Goal: Task Accomplishment & Management: Manage account settings

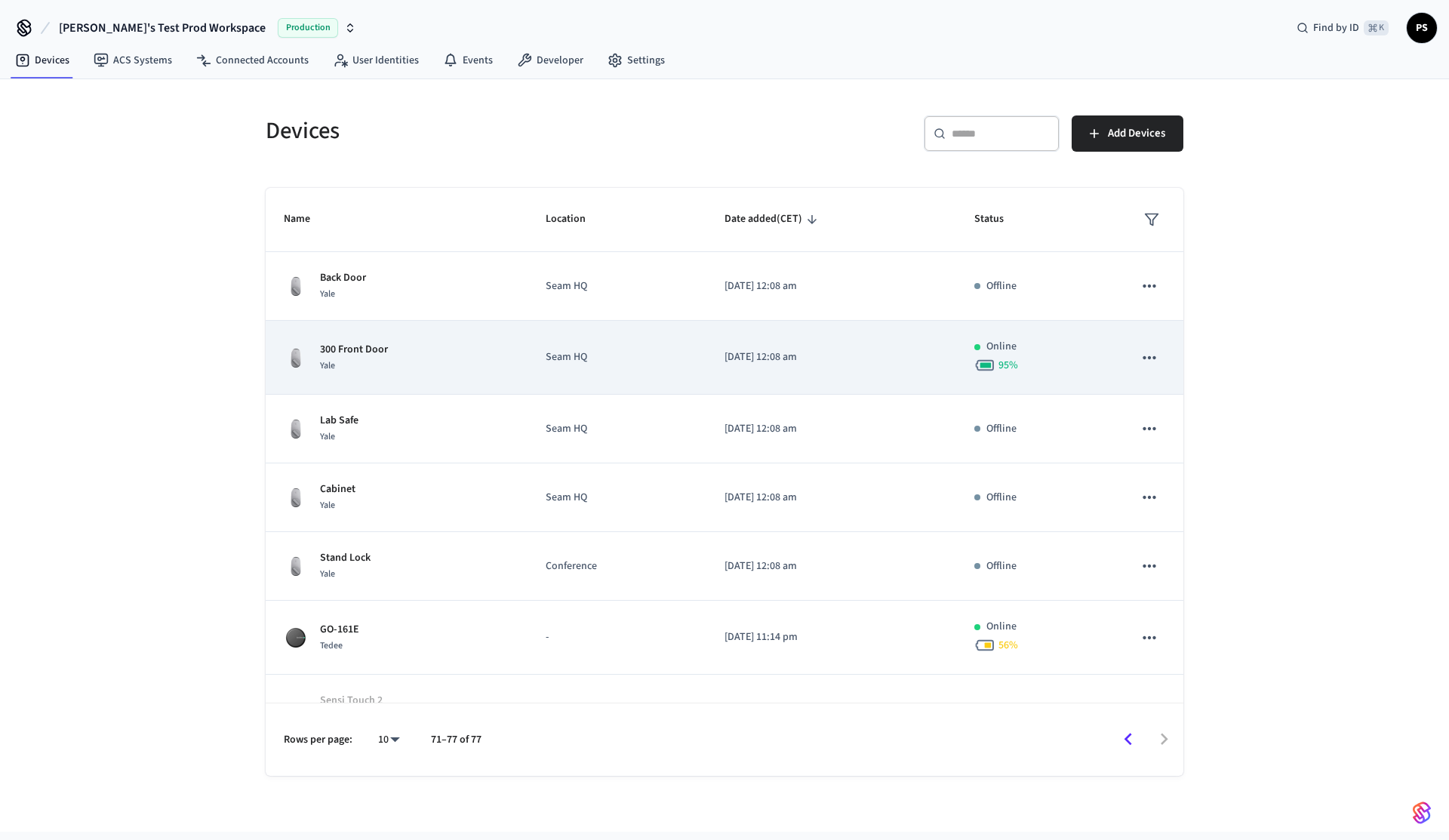
scroll to position [41, 0]
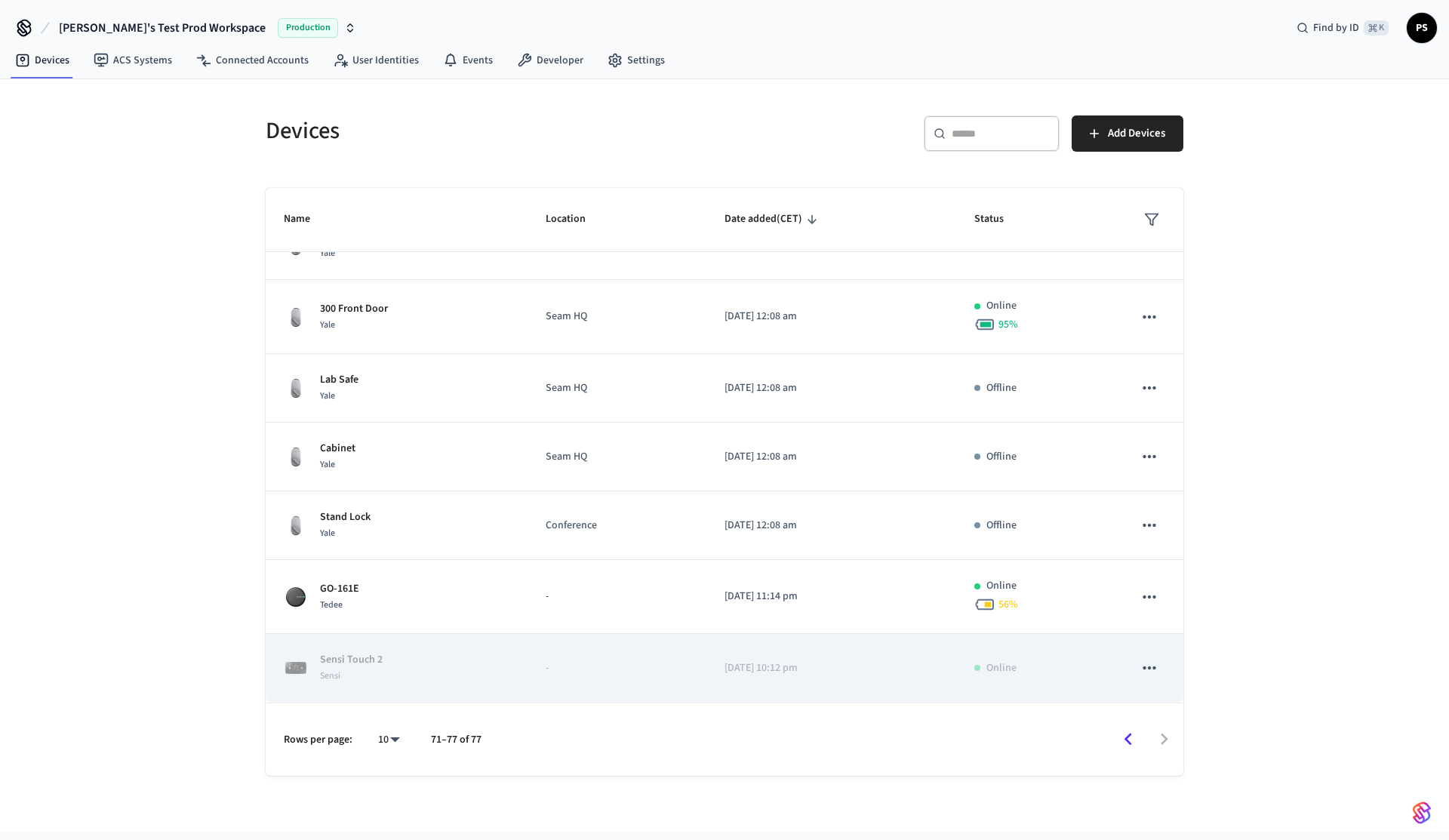
click at [1155, 670] on icon "sticky table" at bounding box center [1149, 668] width 20 height 20
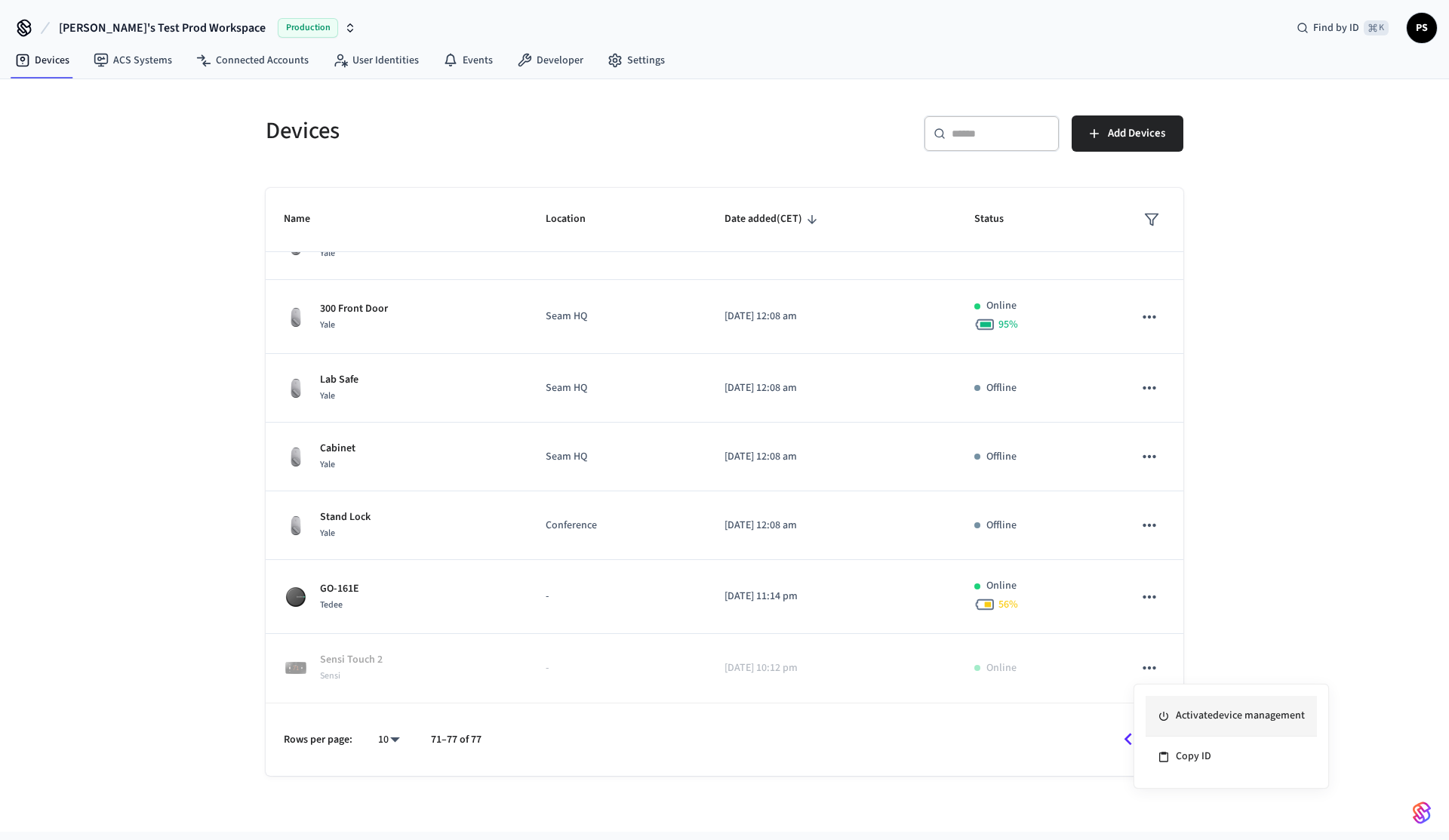
click at [1173, 696] on li "Activate device management" at bounding box center [1231, 716] width 171 height 41
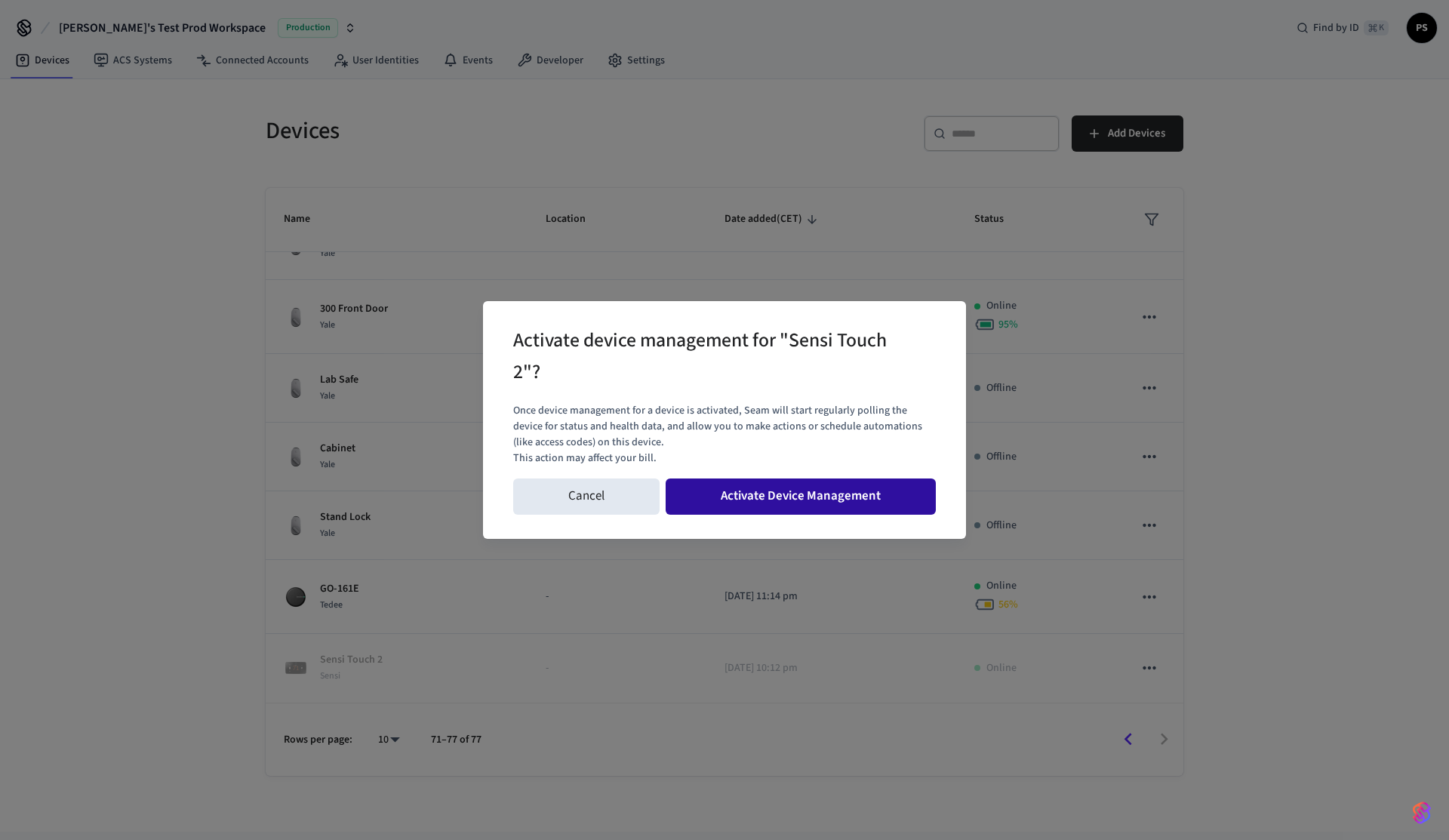
click at [726, 494] on button "Activate Device Management" at bounding box center [801, 497] width 270 height 37
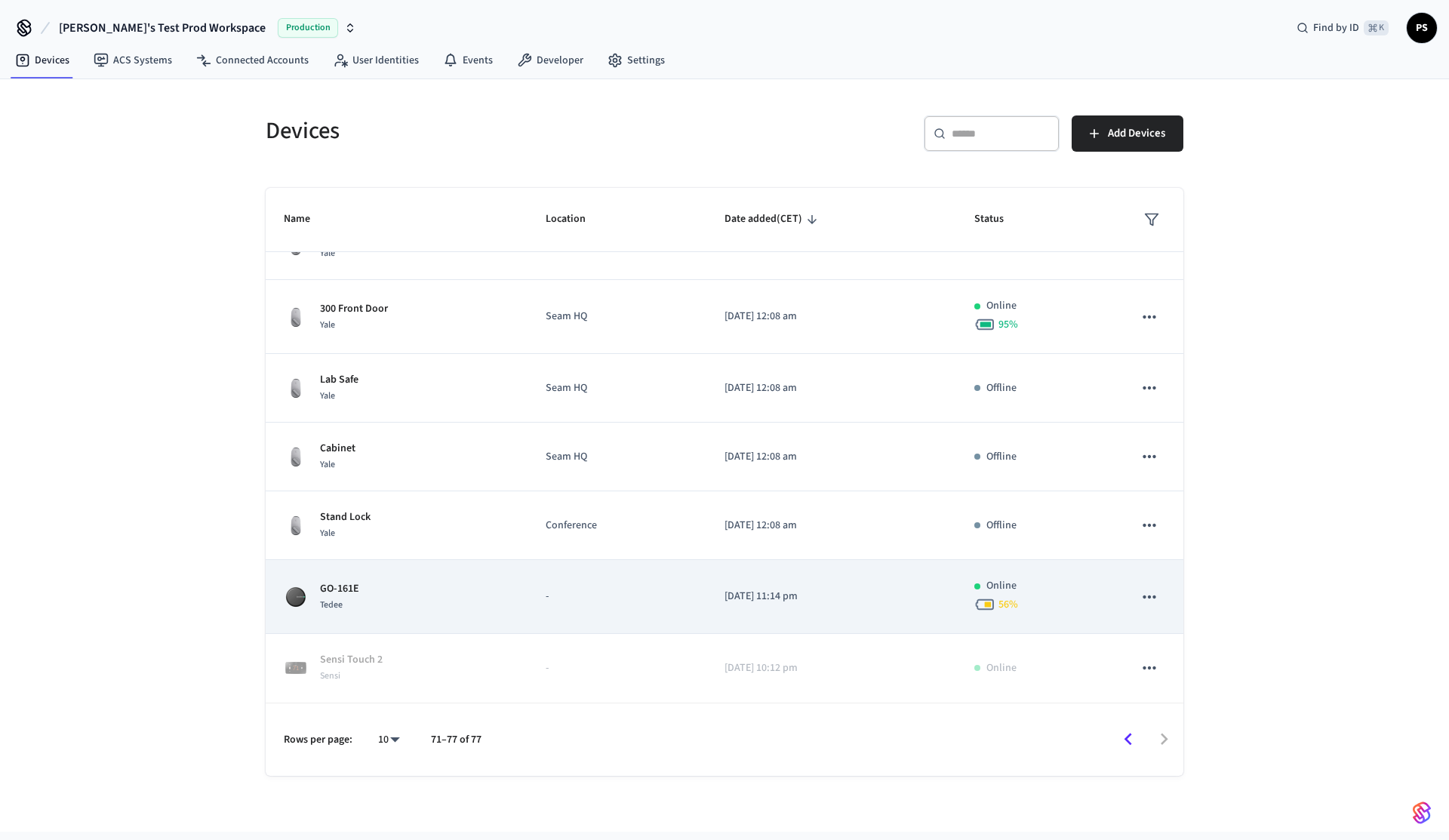
scroll to position [0, 0]
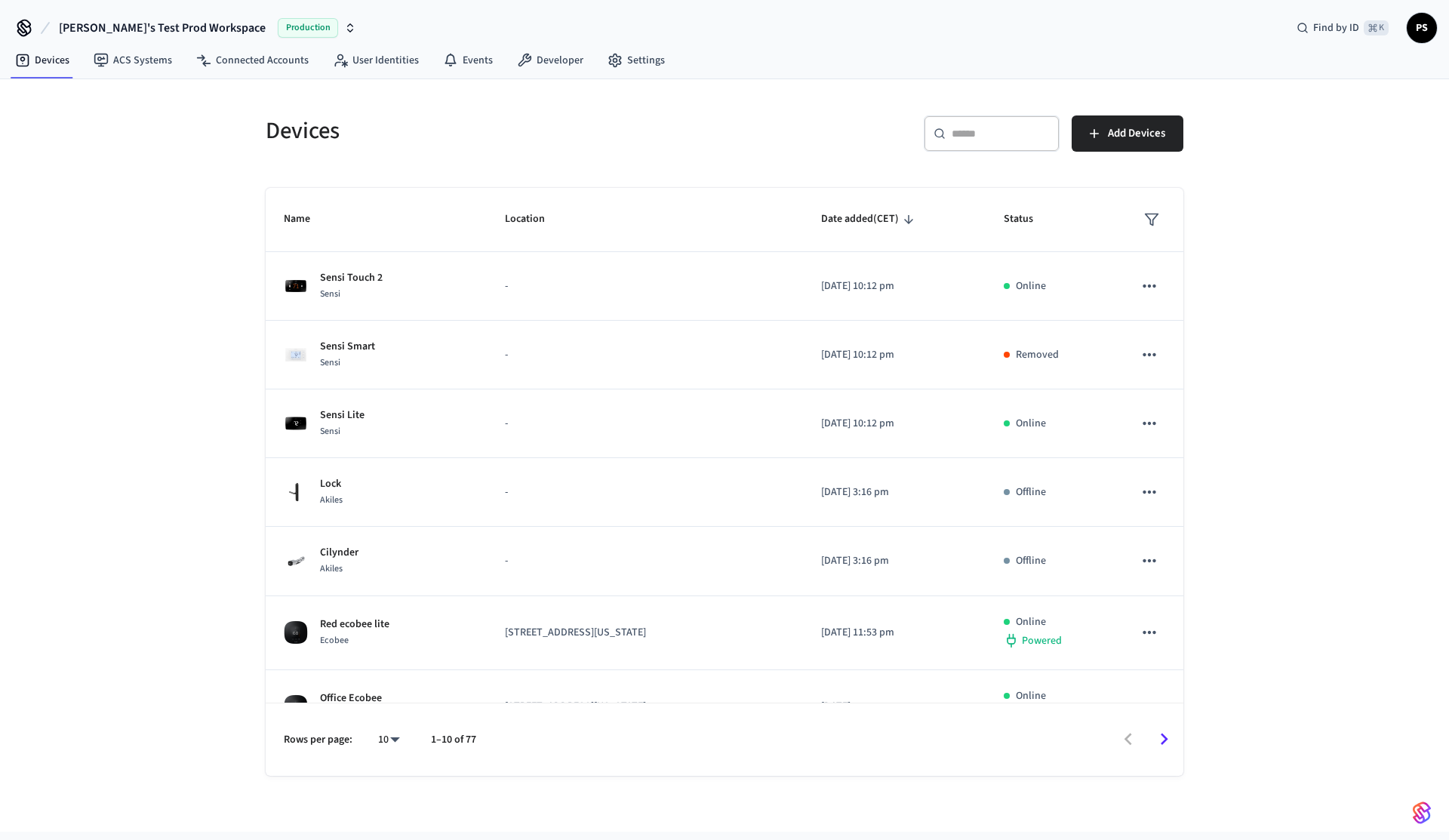
click at [565, 116] on h5 "Devices" at bounding box center [490, 131] width 450 height 31
click at [101, 274] on div "Devices ​ ​ Add Devices Name Location Date added (CET) Status Sensi Touch 2 Sen…" at bounding box center [724, 455] width 1449 height 752
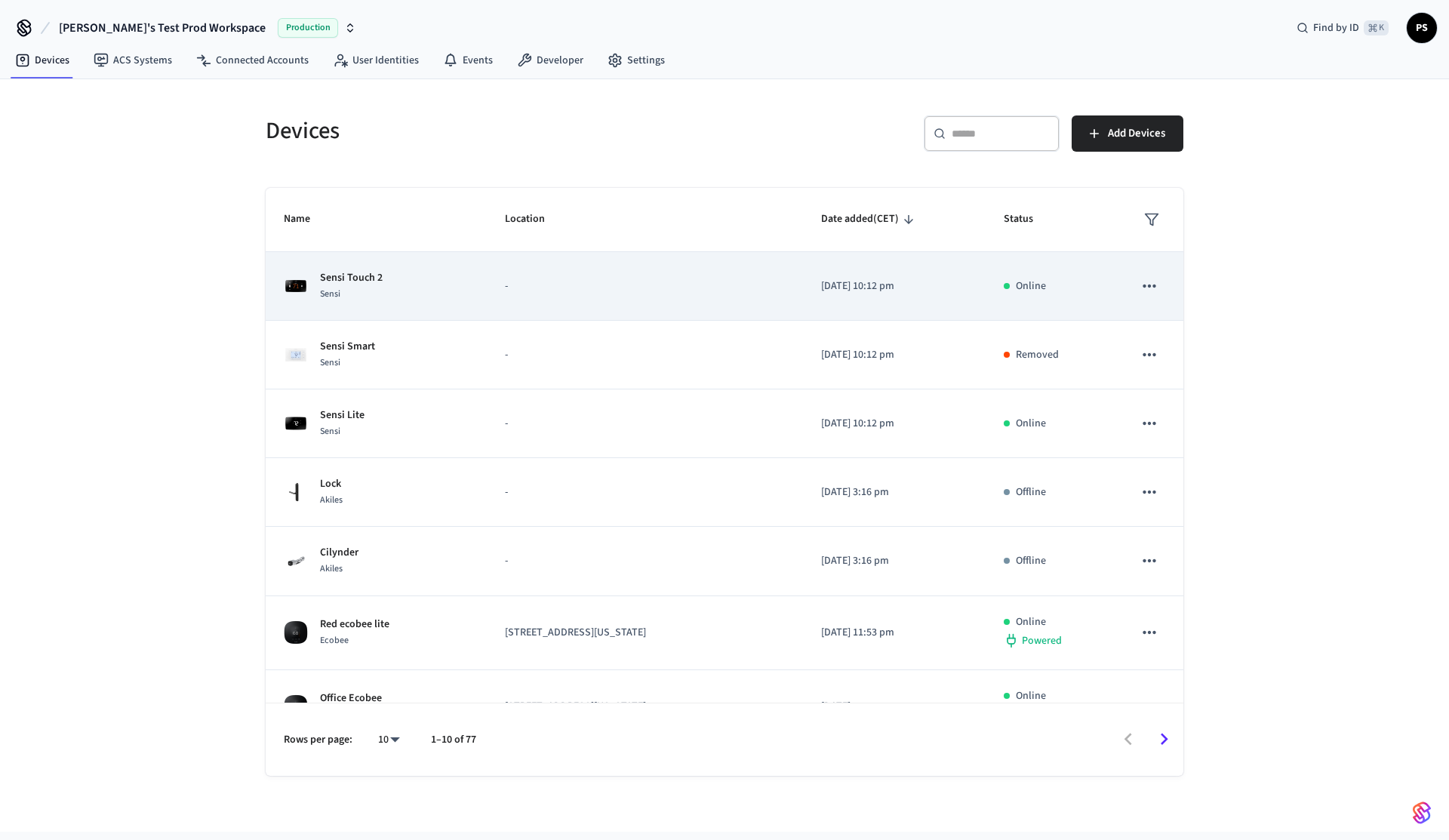
click at [487, 298] on td "-" at bounding box center [645, 286] width 316 height 68
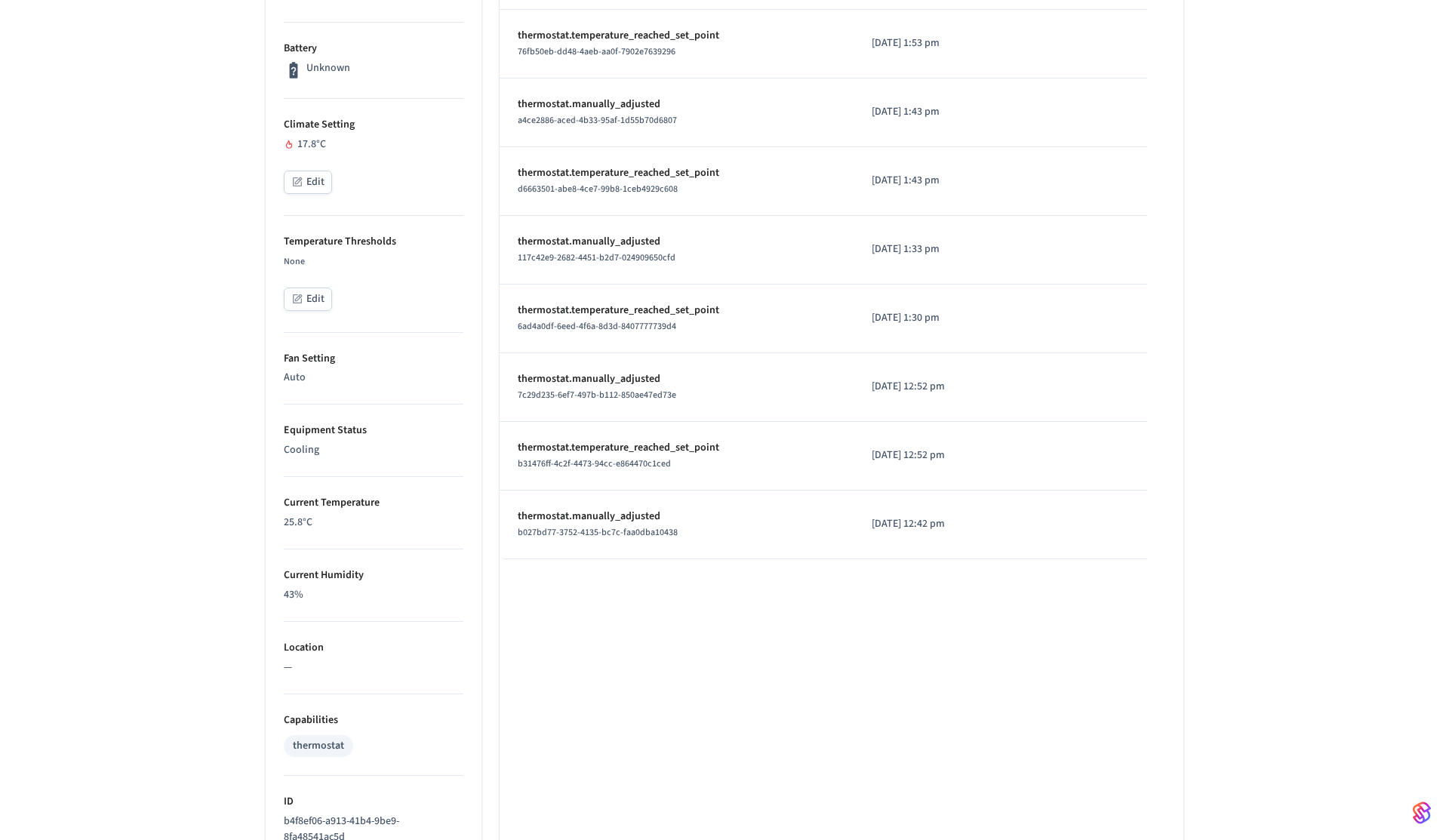
scroll to position [645, 0]
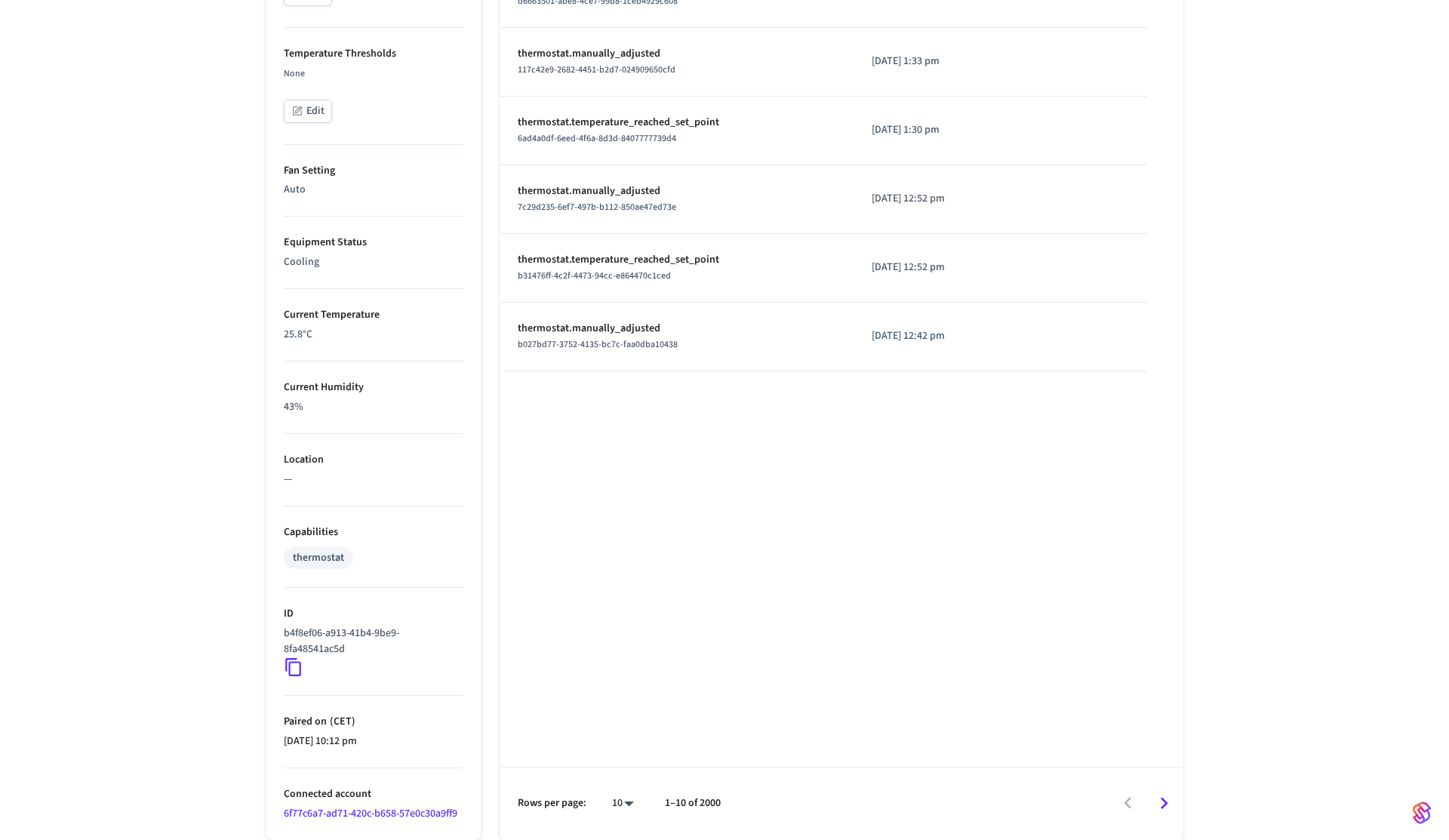
click at [292, 668] on icon at bounding box center [294, 667] width 20 height 20
